Goal: Navigation & Orientation: Find specific page/section

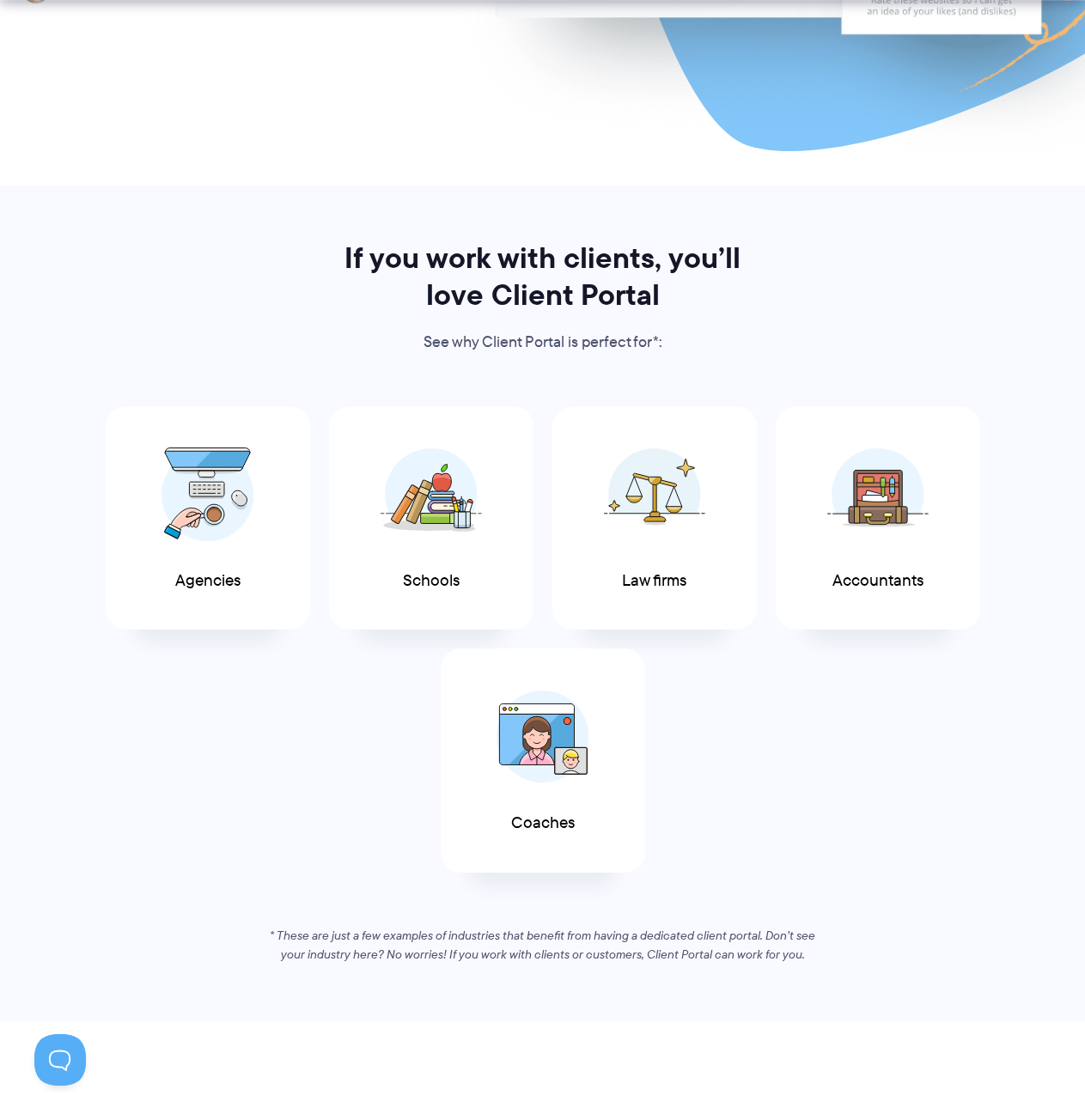
scroll to position [687, 0]
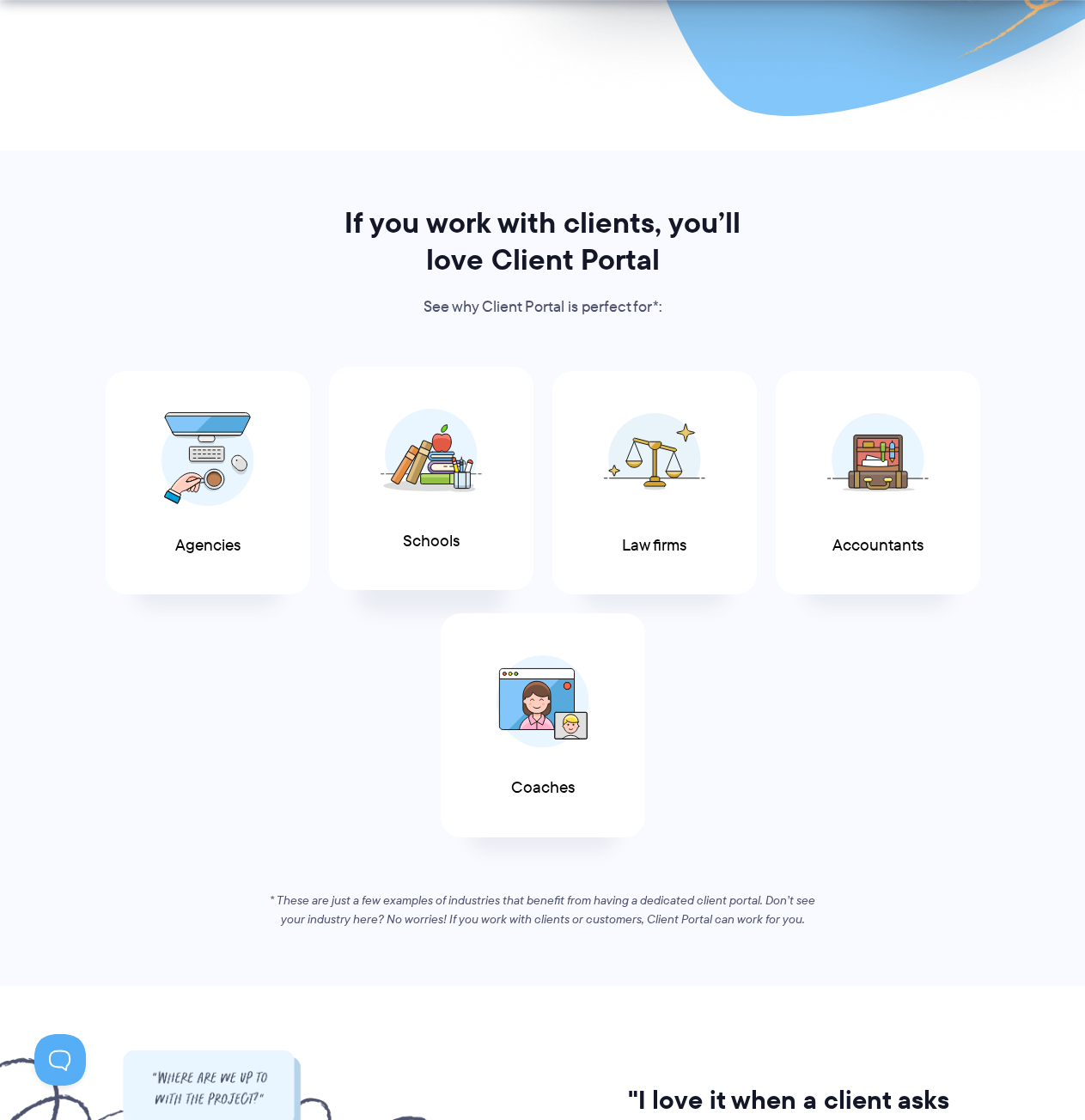
click at [431, 510] on span at bounding box center [431, 455] width 103 height 120
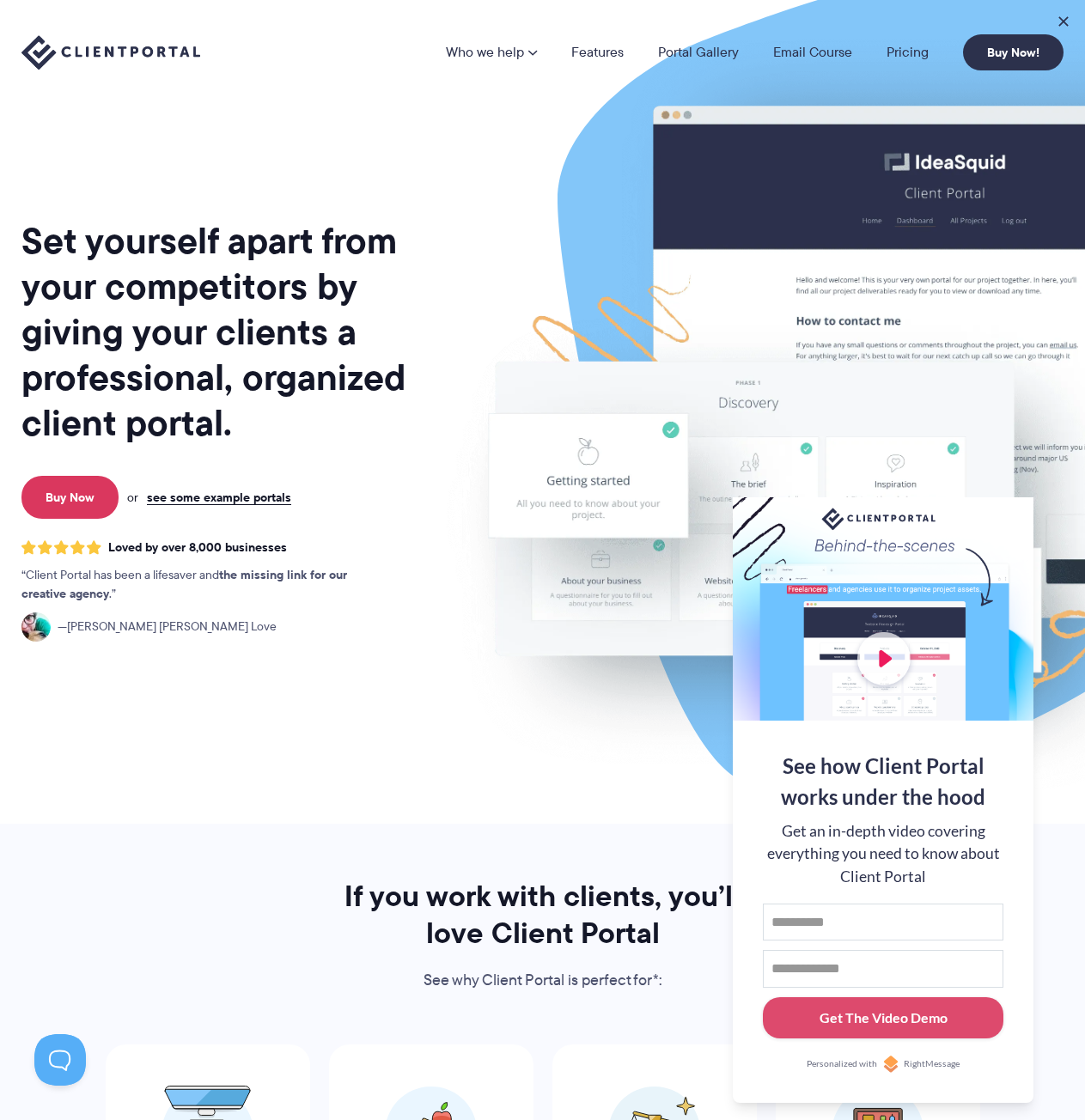
scroll to position [0, 0]
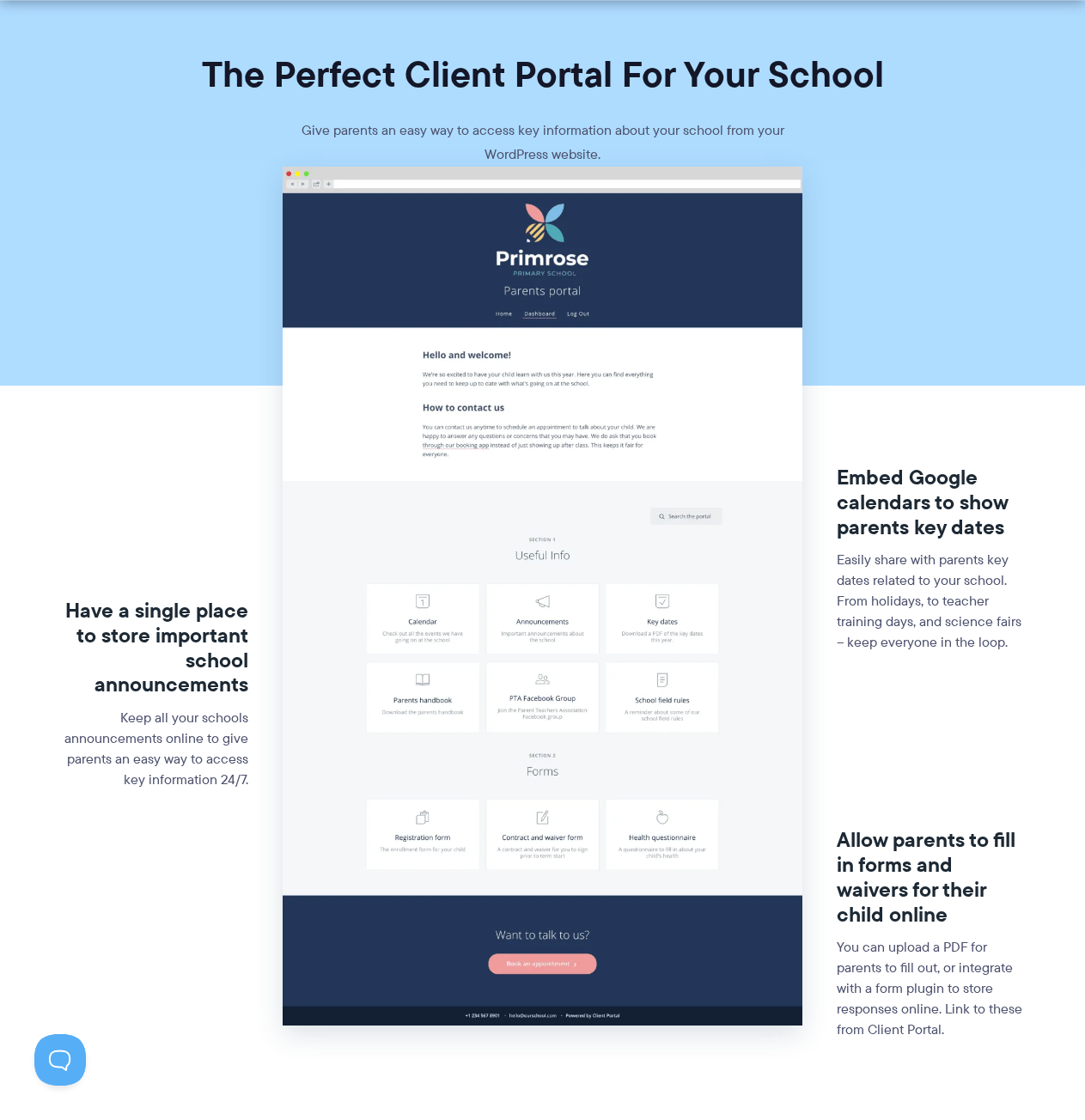
scroll to position [86, 0]
